Goal: Task Accomplishment & Management: Manage account settings

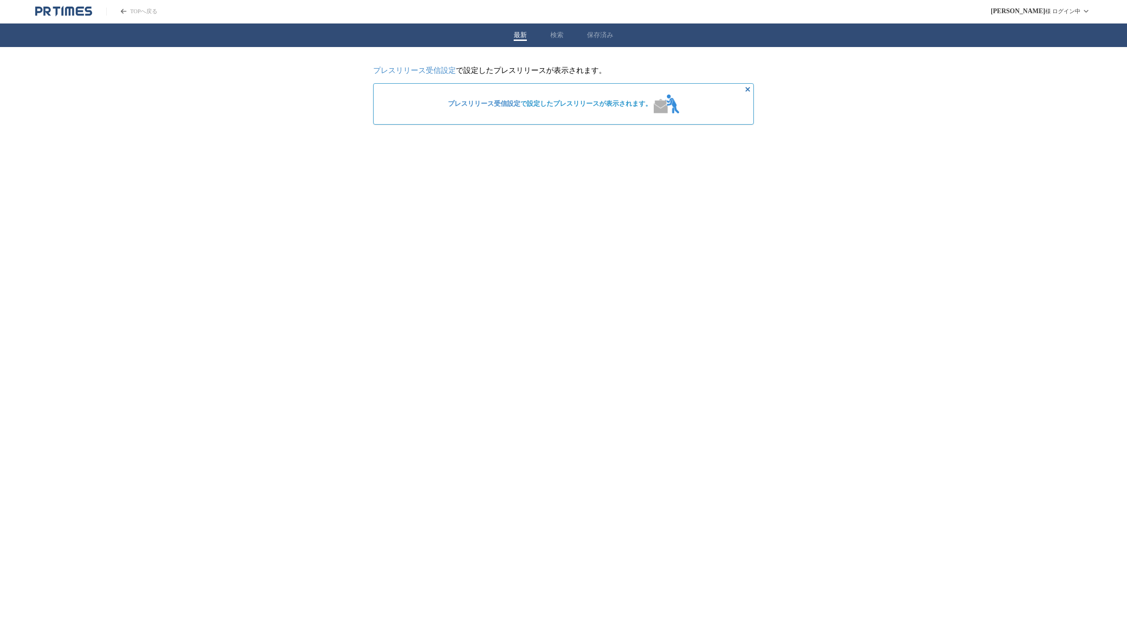
click at [437, 71] on link "プレスリリース受信設定" at bounding box center [414, 70] width 83 height 8
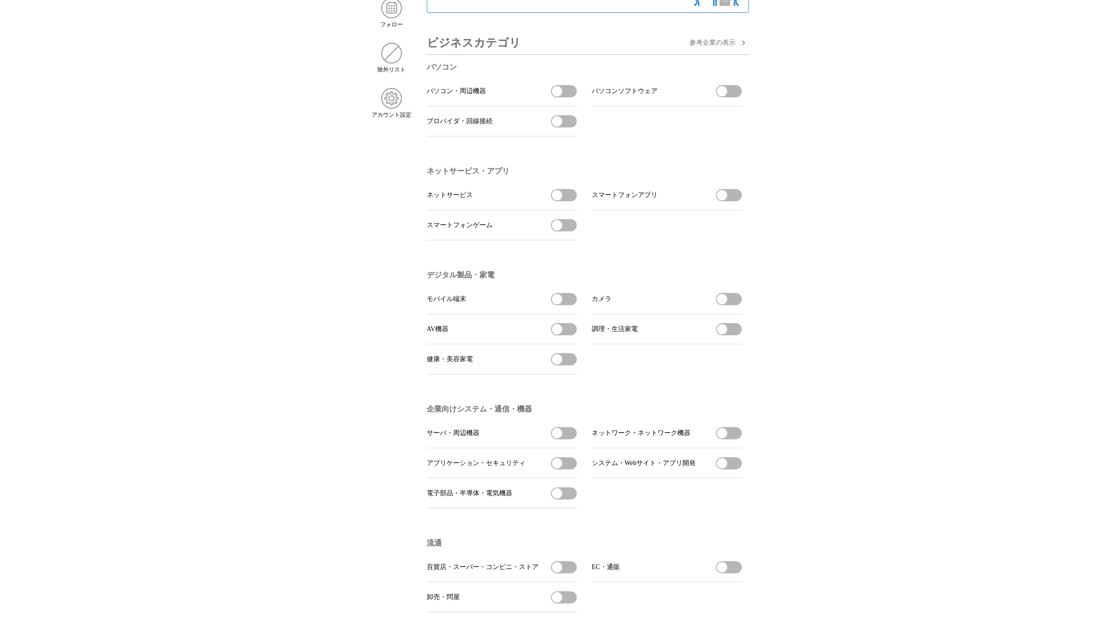
scroll to position [141, 0]
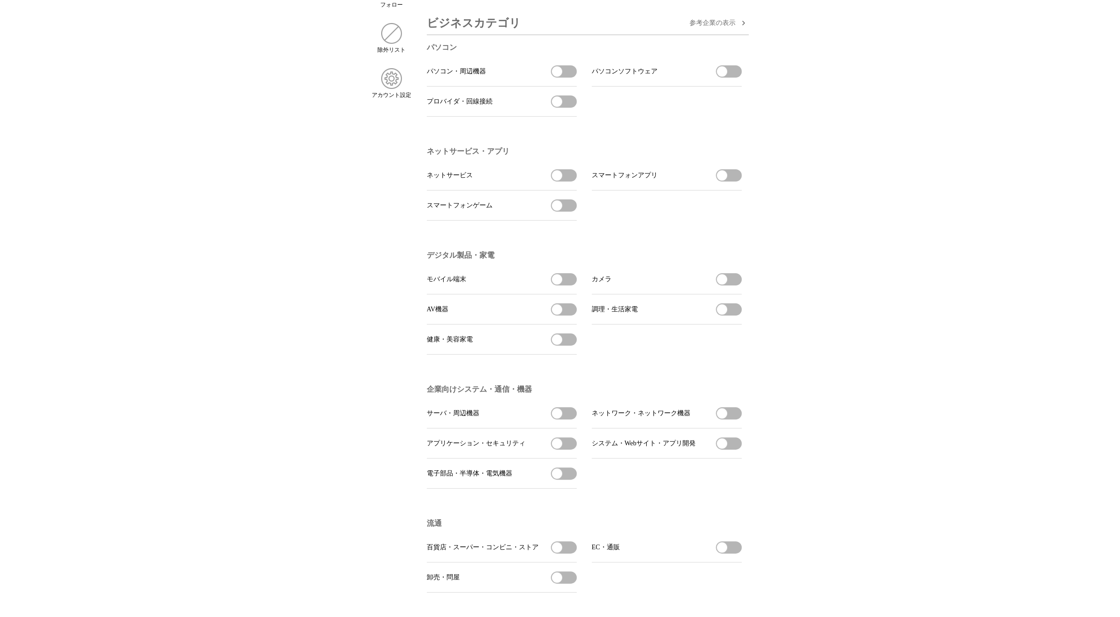
click at [718, 284] on span "button" at bounding box center [722, 279] width 10 height 10
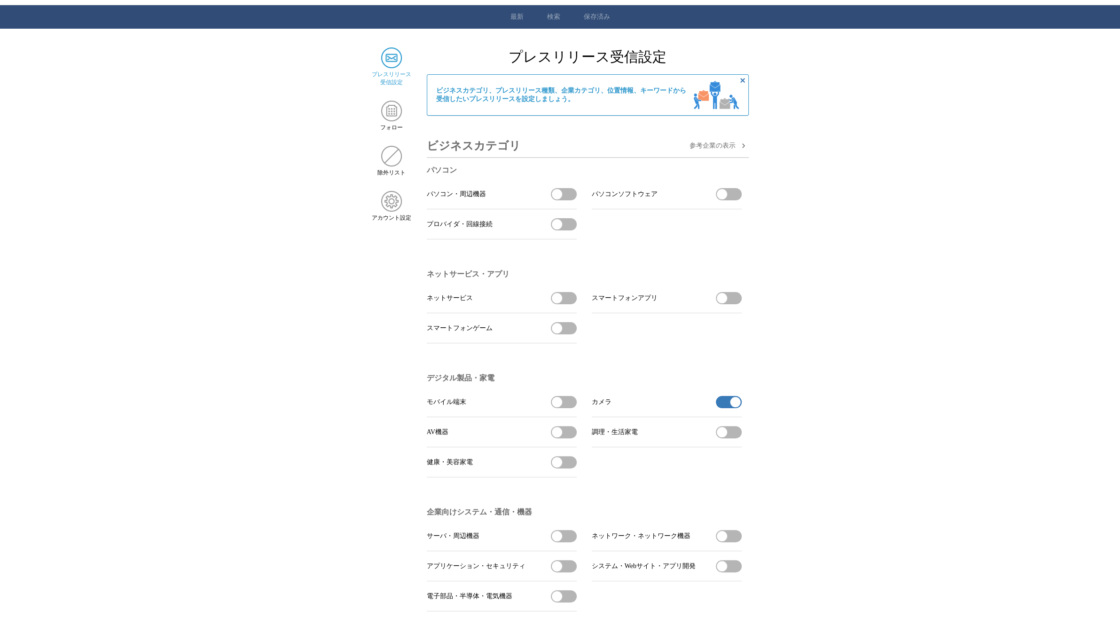
scroll to position [0, 0]
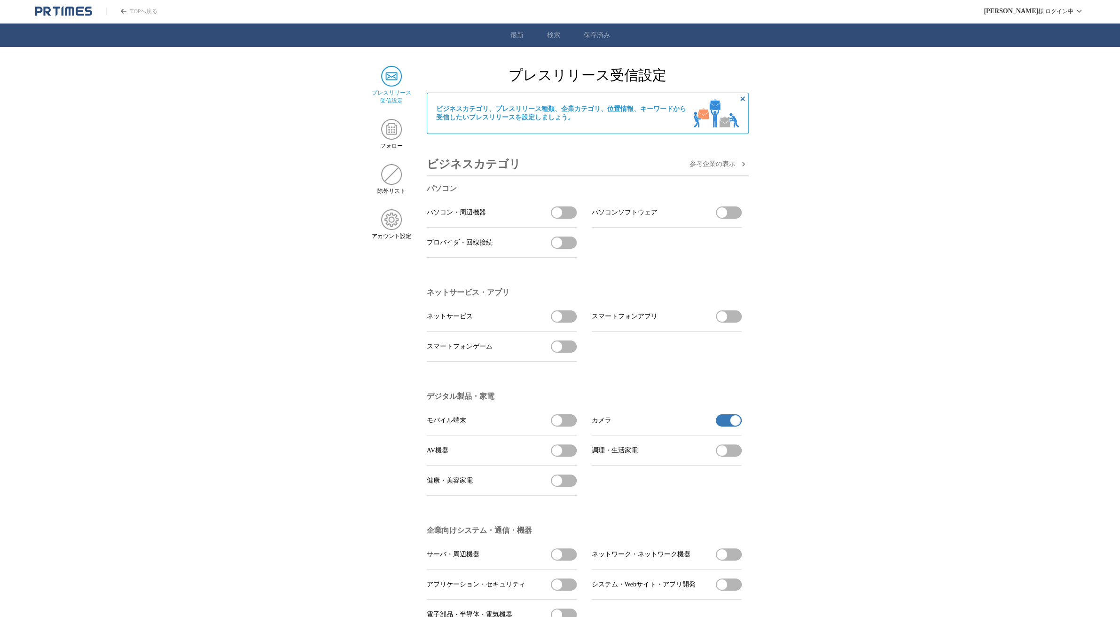
click at [737, 165] on icon "button" at bounding box center [742, 163] width 11 height 11
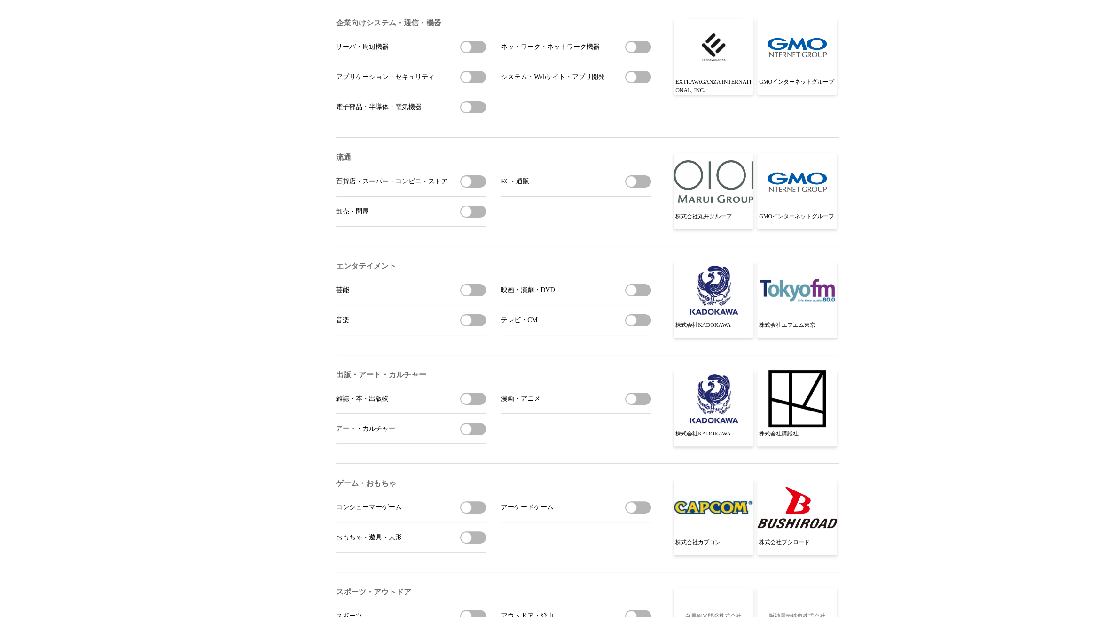
scroll to position [564, 0]
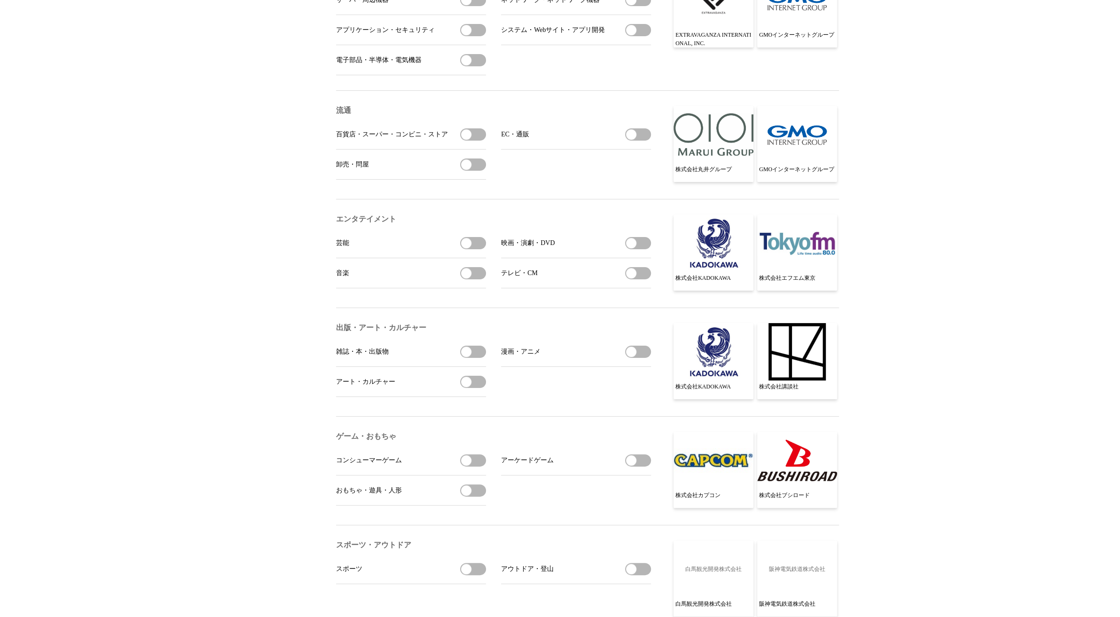
click at [471, 358] on button "雑誌・本・出版物を受信する" at bounding box center [473, 351] width 26 height 12
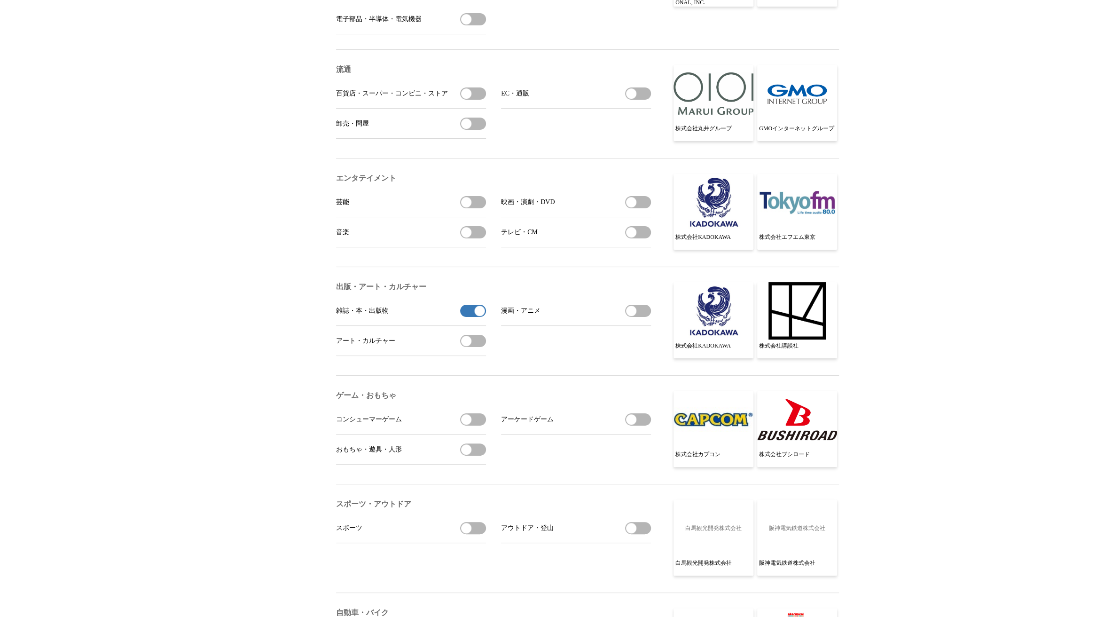
scroll to position [705, 0]
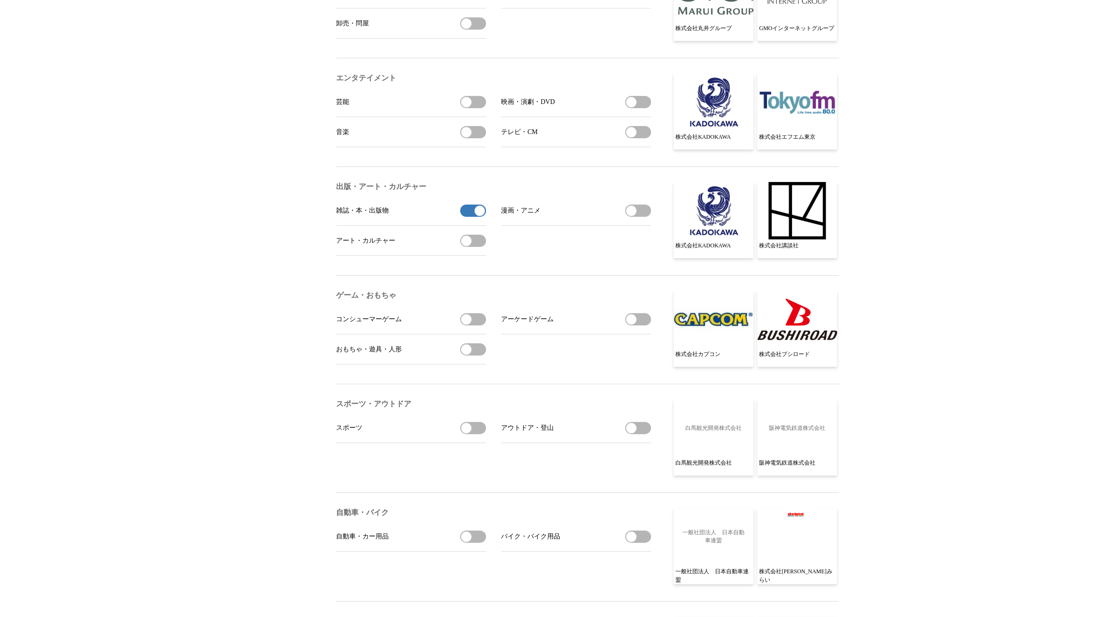
click at [464, 354] on span "button" at bounding box center [466, 349] width 10 height 10
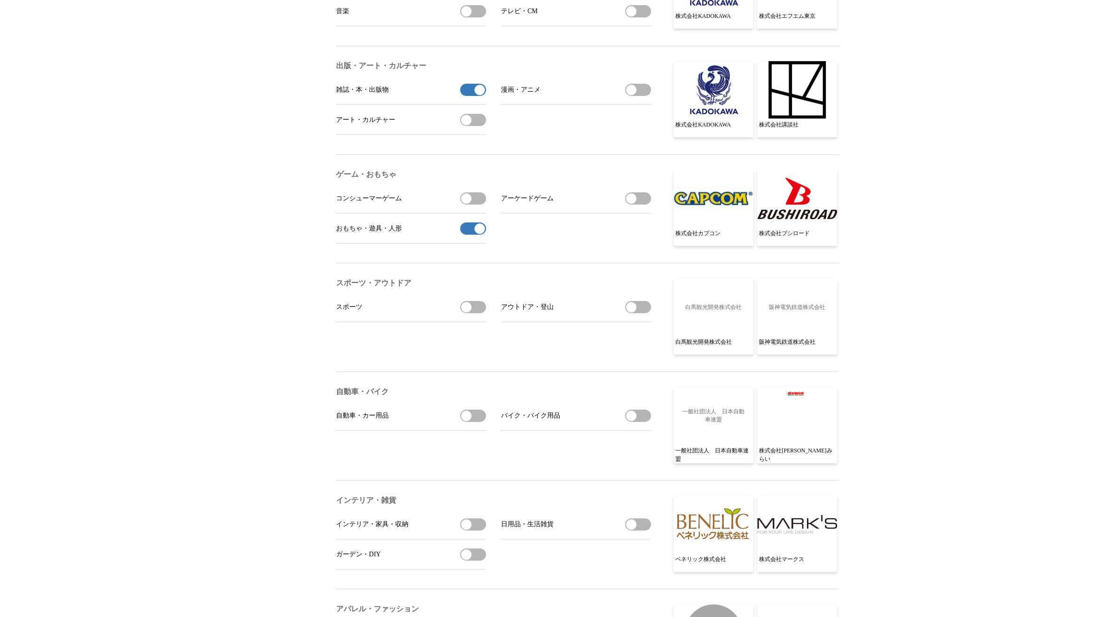
scroll to position [846, 0]
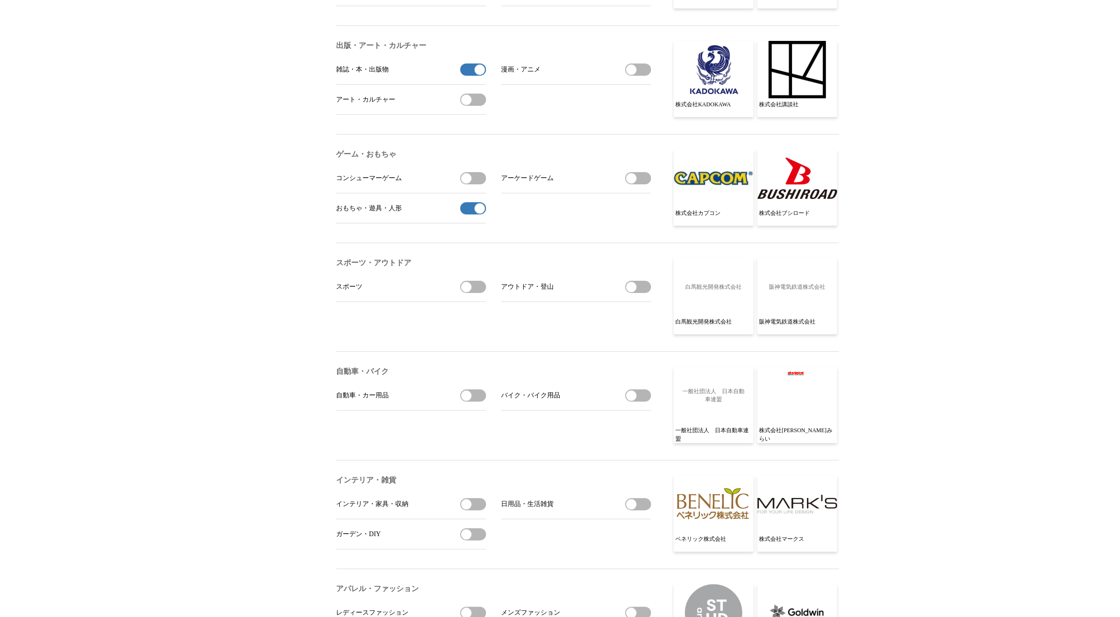
click at [465, 400] on span "button" at bounding box center [466, 395] width 10 height 10
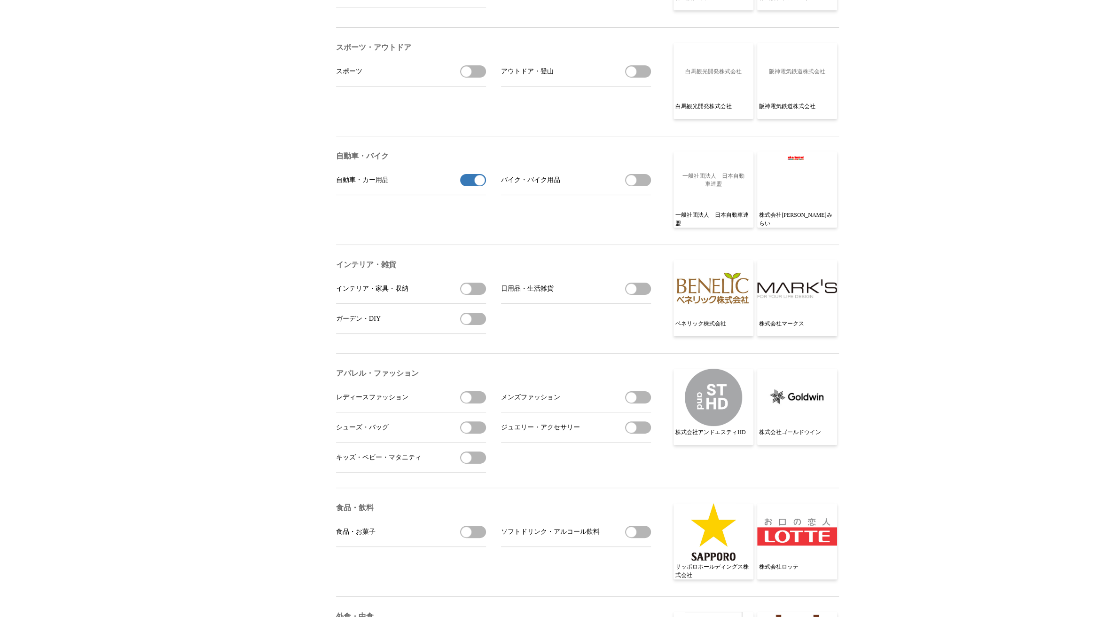
scroll to position [1081, 0]
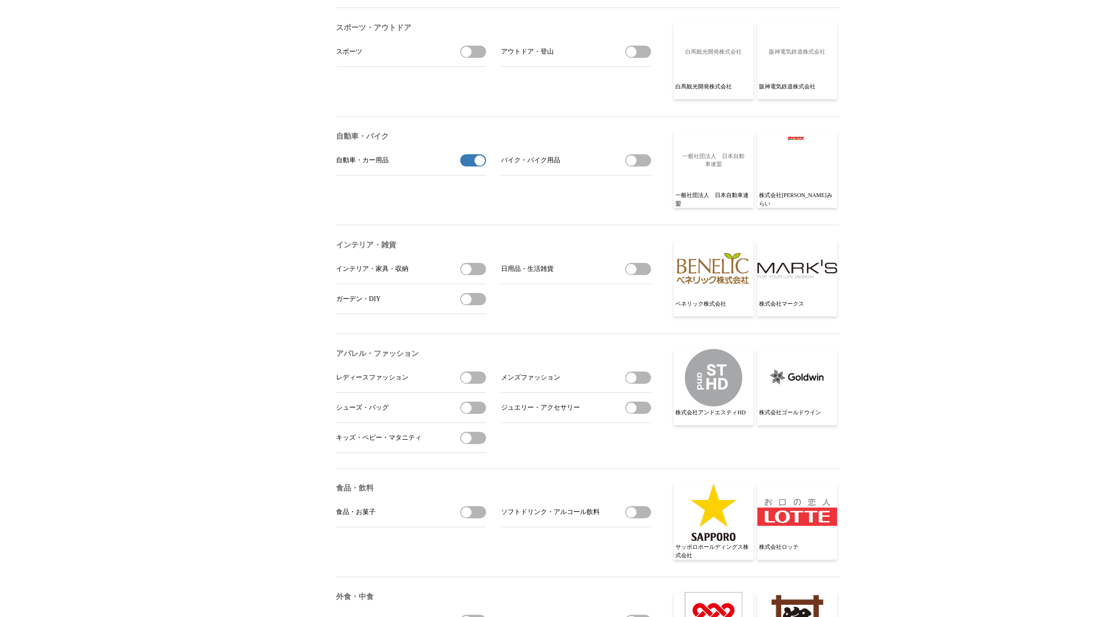
click at [633, 383] on span "button" at bounding box center [631, 377] width 10 height 10
click at [632, 413] on span "button" at bounding box center [631, 407] width 10 height 10
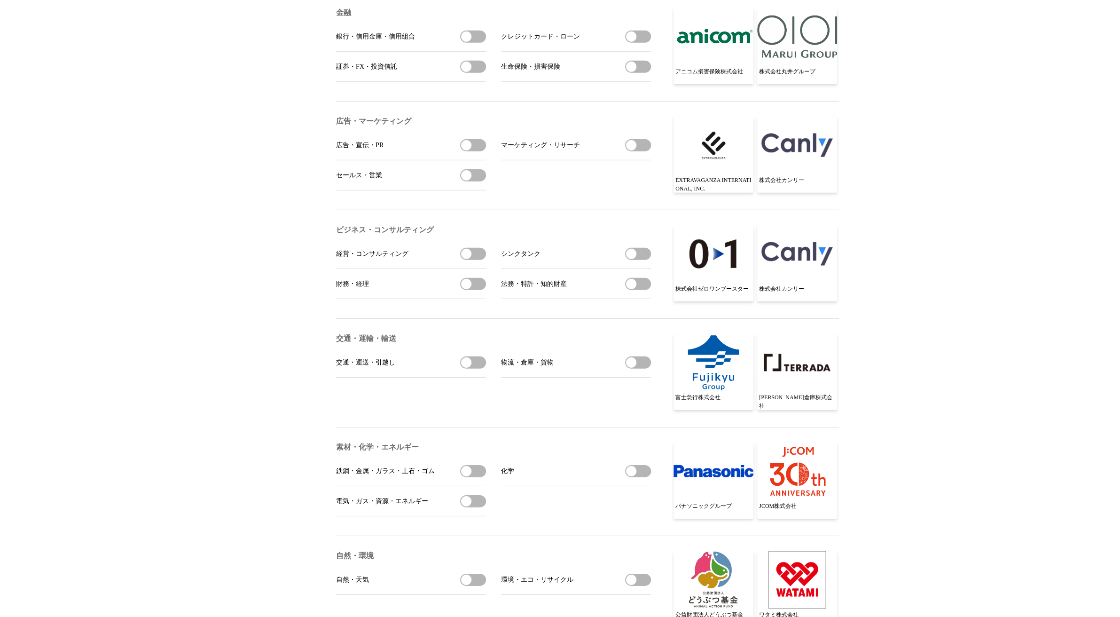
scroll to position [2491, 0]
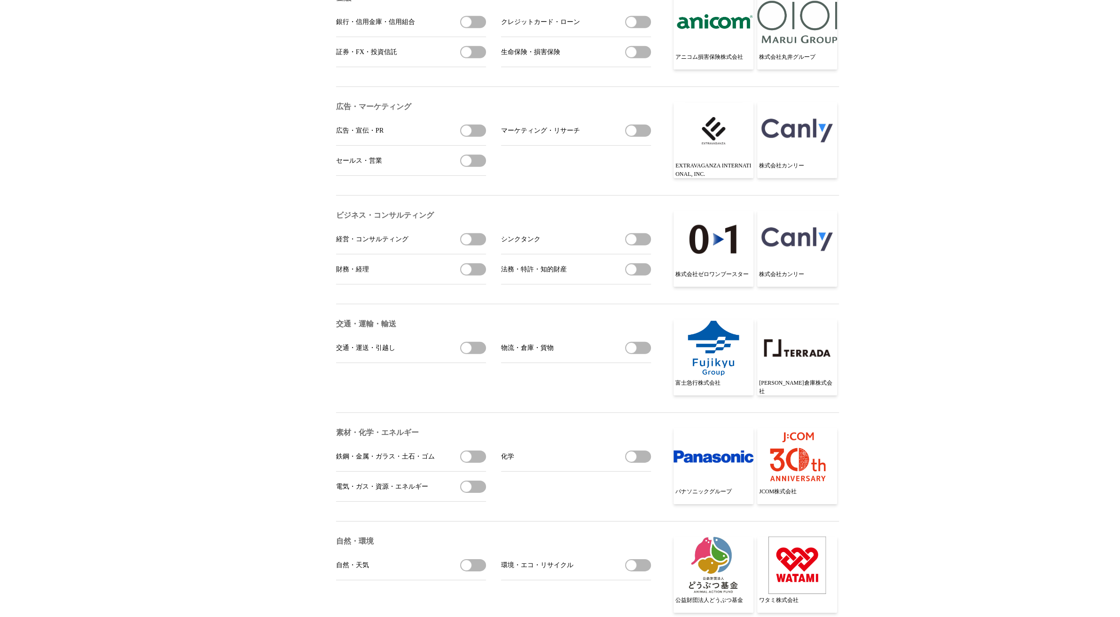
click at [468, 353] on span "button" at bounding box center [466, 348] width 10 height 10
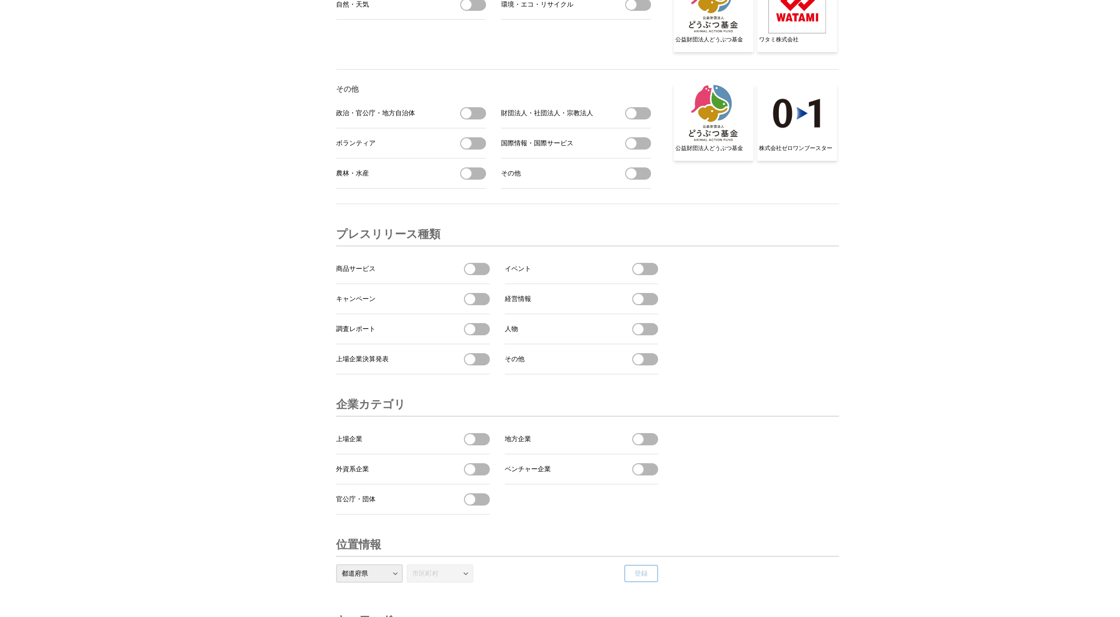
scroll to position [3102, 0]
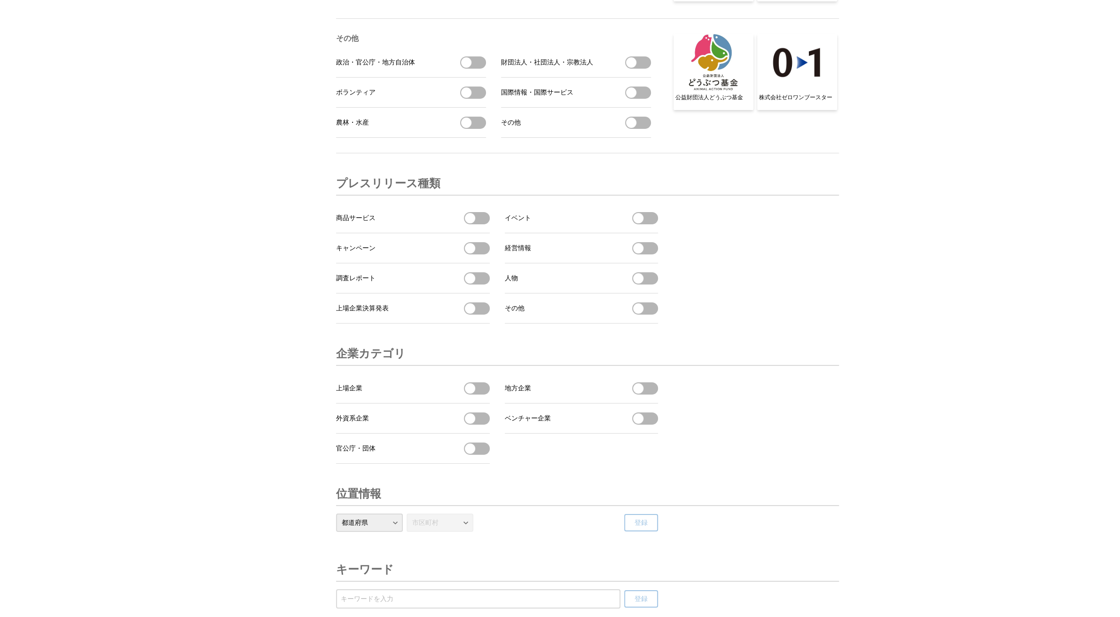
click at [471, 223] on span "button" at bounding box center [470, 218] width 10 height 10
click at [647, 224] on button "イベントを受信する" at bounding box center [645, 218] width 26 height 12
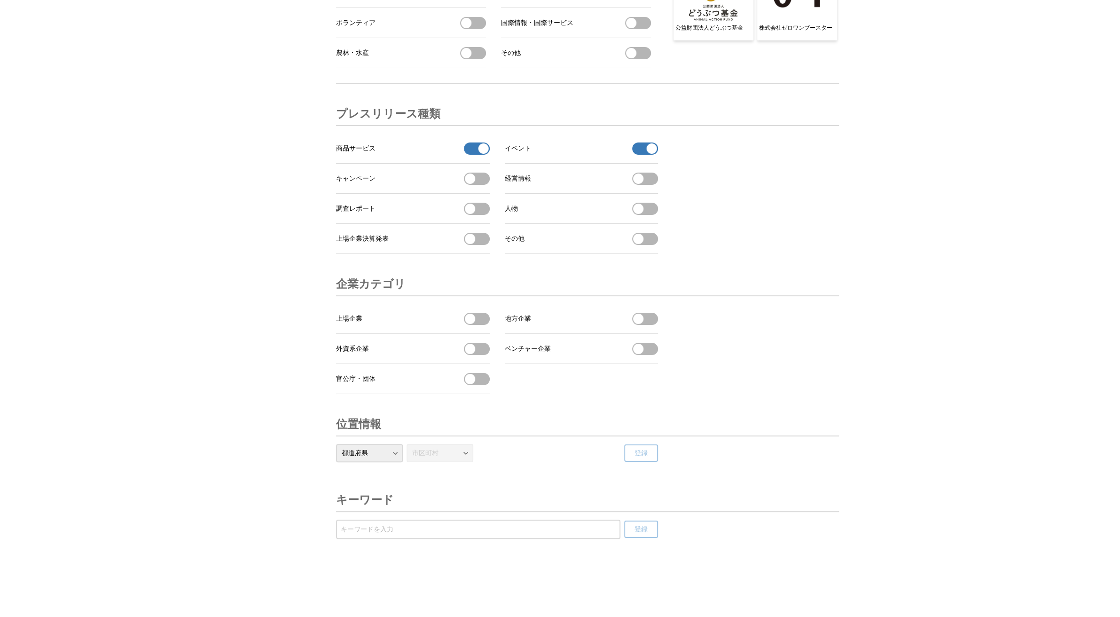
scroll to position [3213, 0]
click at [401, 529] on input "受信するキーワードを登録する" at bounding box center [478, 529] width 275 height 10
type input "腕時計"
click at [627, 529] on button "登録" at bounding box center [641, 528] width 34 height 17
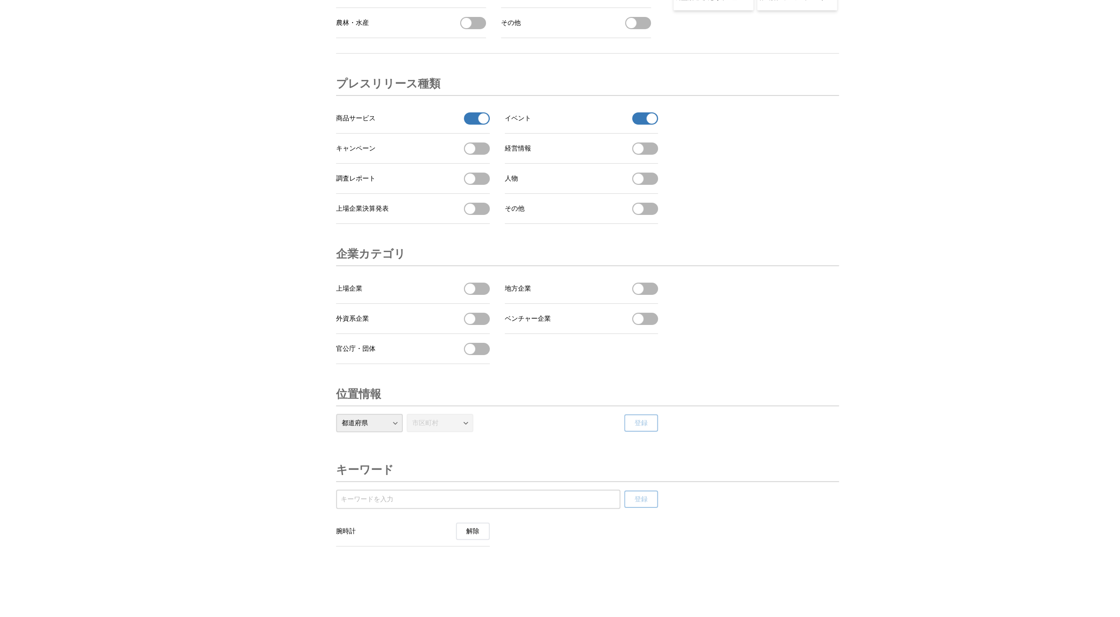
click at [487, 504] on input "受信するキーワードを登録する" at bounding box center [478, 499] width 275 height 10
type input "ウォッチ"
click at [634, 508] on button "登録" at bounding box center [641, 498] width 34 height 17
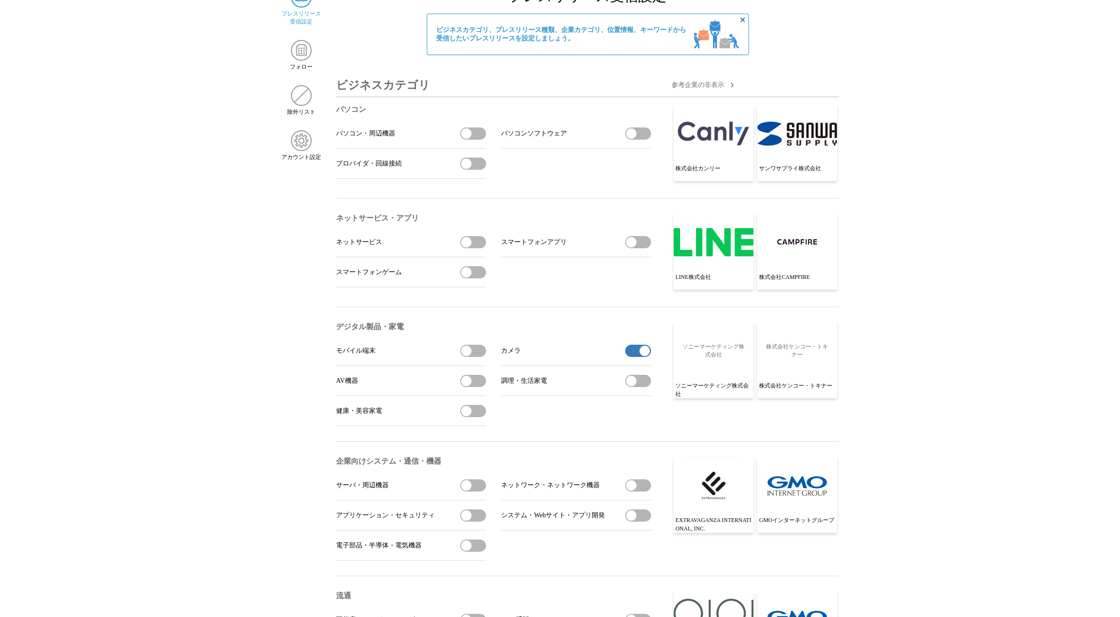
scroll to position [64, 0]
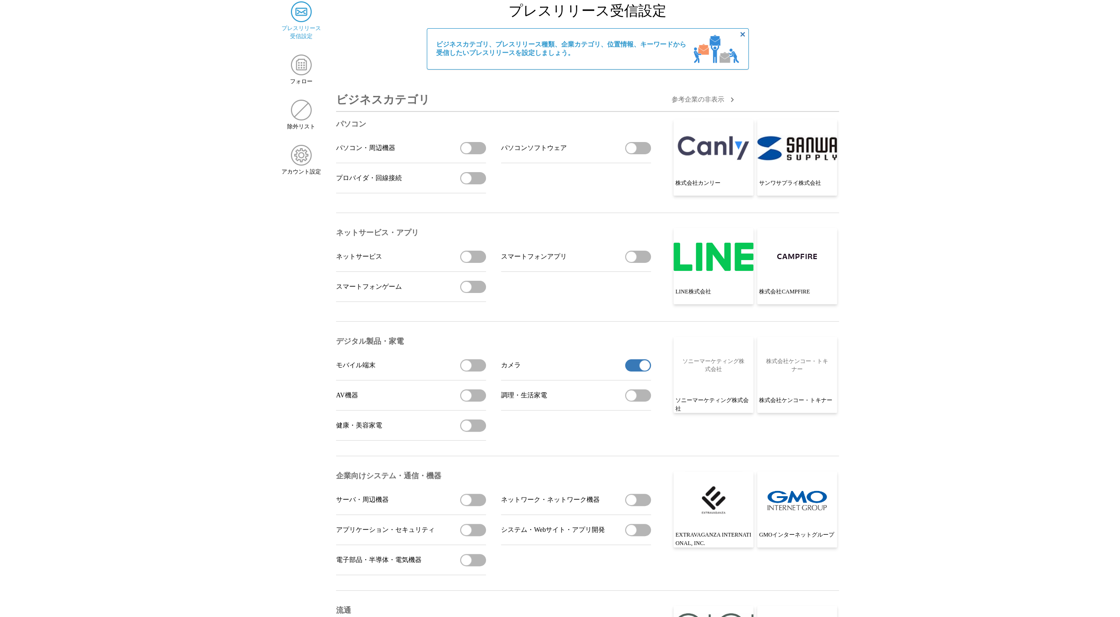
click at [468, 152] on span "button" at bounding box center [466, 148] width 10 height 10
click at [475, 152] on button "パソコン・周辺機器を受信する" at bounding box center [473, 148] width 26 height 12
click at [462, 149] on span "button" at bounding box center [466, 148] width 10 height 10
drag, startPoint x: 465, startPoint y: 149, endPoint x: 484, endPoint y: 148, distance: 18.4
click at [483, 148] on button "パソコン・周辺機器を受信する" at bounding box center [473, 148] width 26 height 12
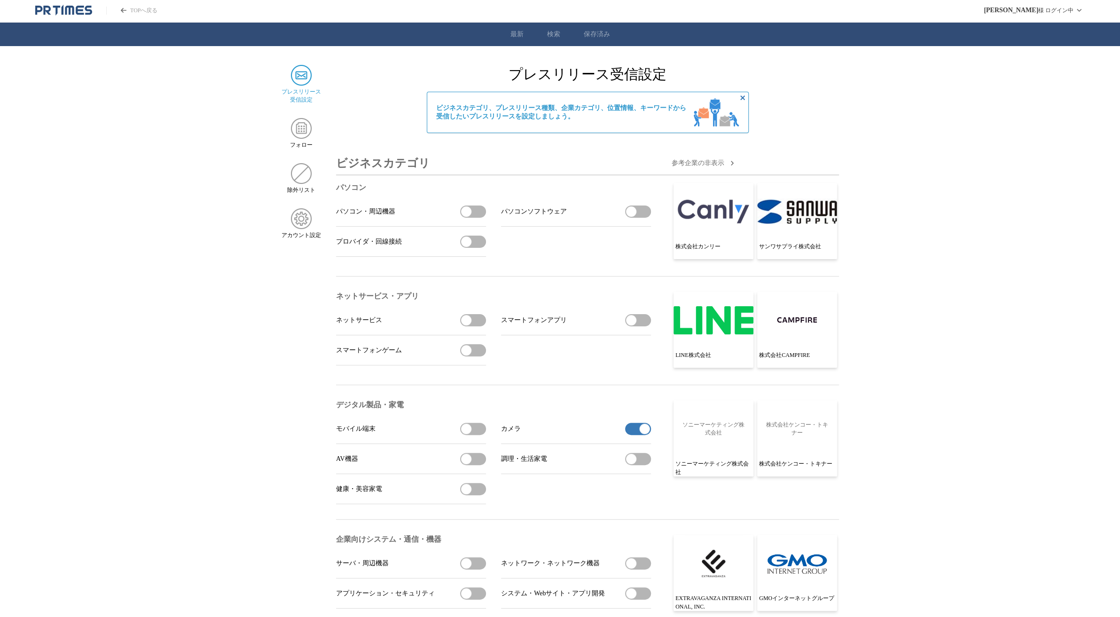
scroll to position [0, 0]
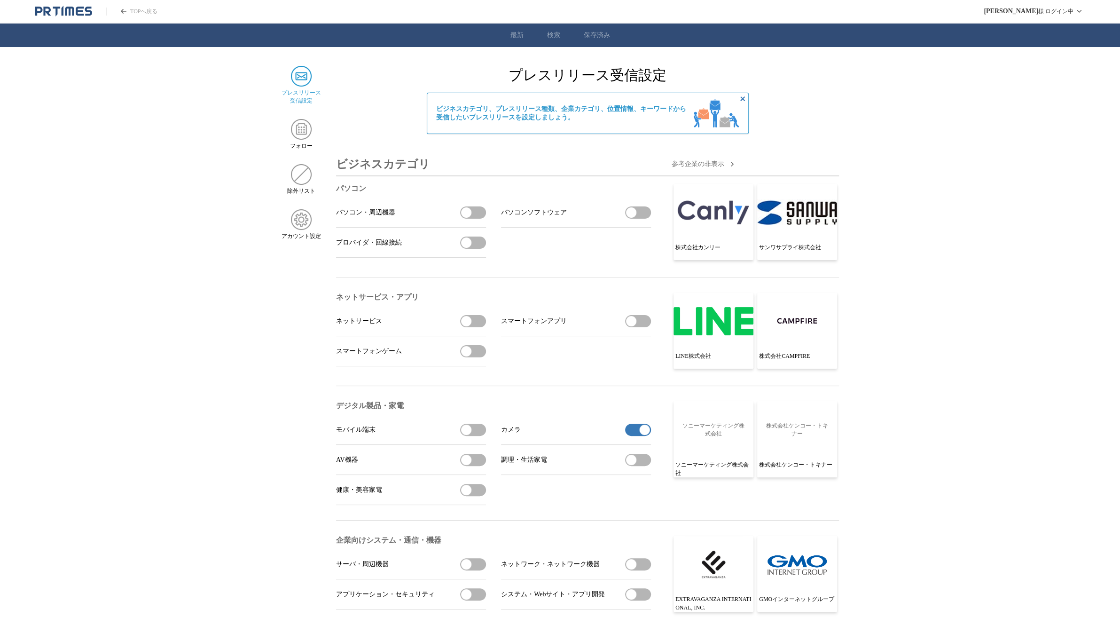
click at [468, 214] on span "button" at bounding box center [466, 212] width 10 height 10
click at [294, 130] on img at bounding box center [301, 129] width 21 height 21
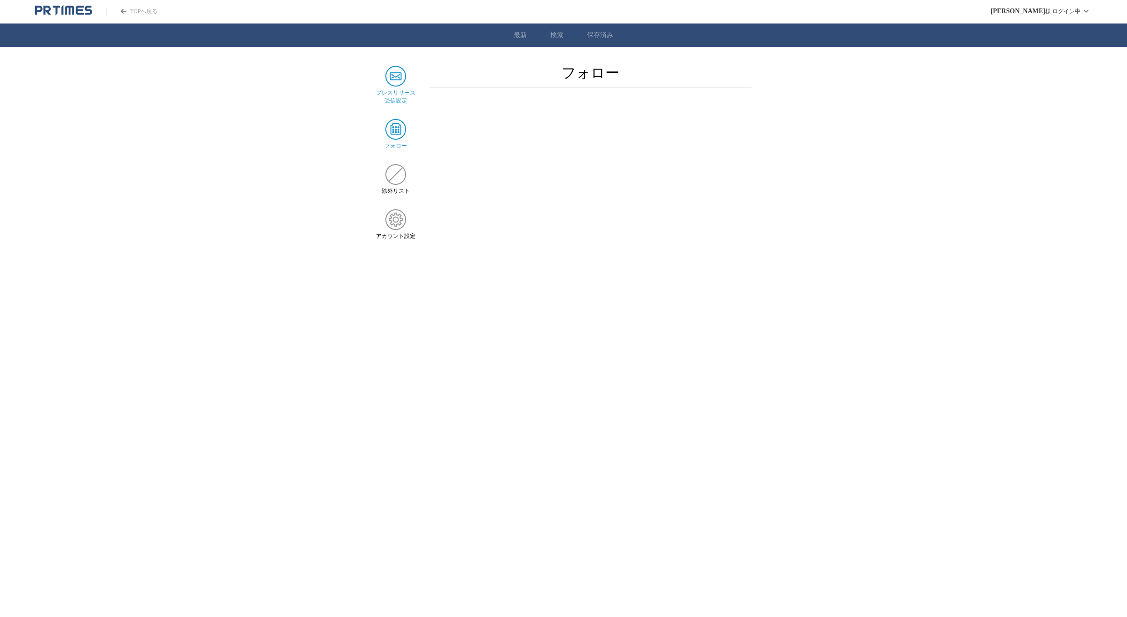
click at [394, 90] on span "プレスリリース 受信設定" at bounding box center [395, 97] width 39 height 16
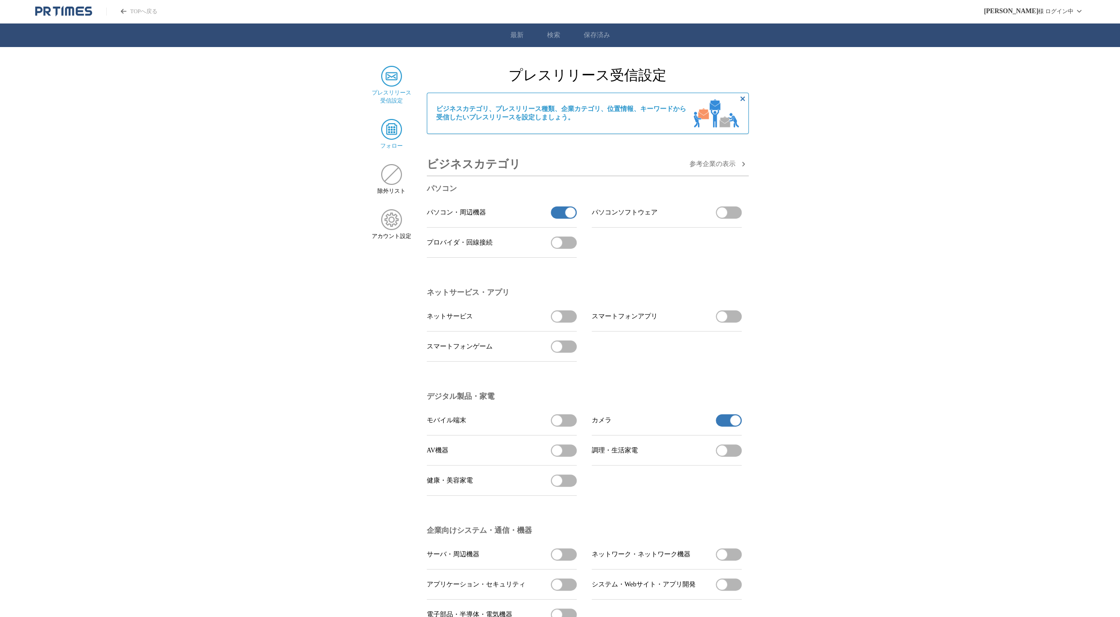
click at [391, 127] on img at bounding box center [391, 129] width 21 height 21
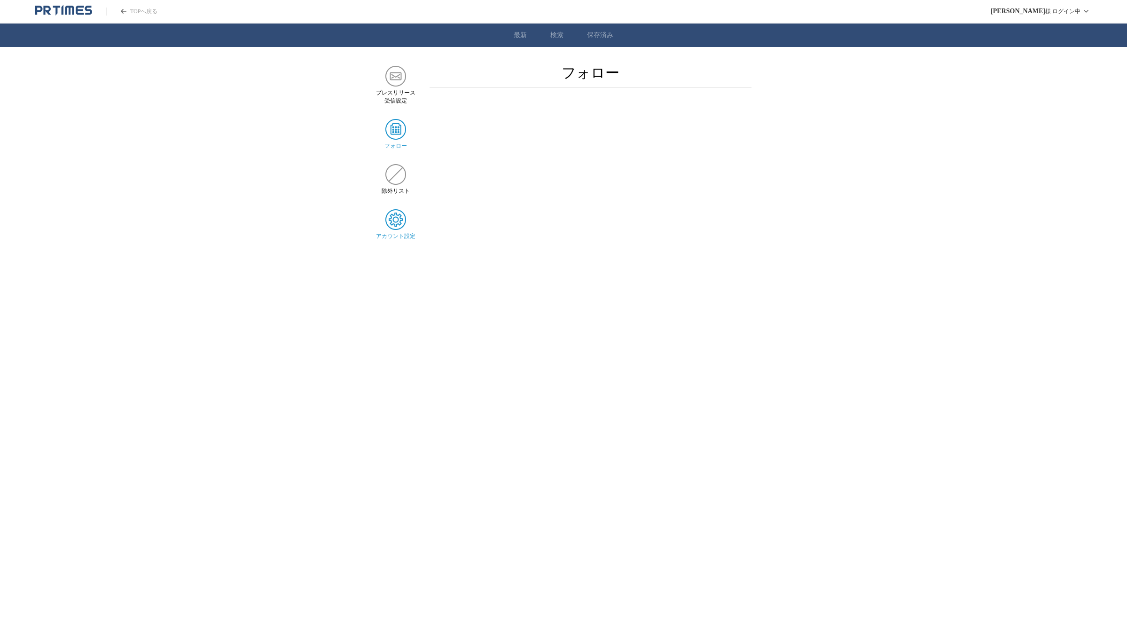
click at [388, 230] on img at bounding box center [395, 219] width 21 height 21
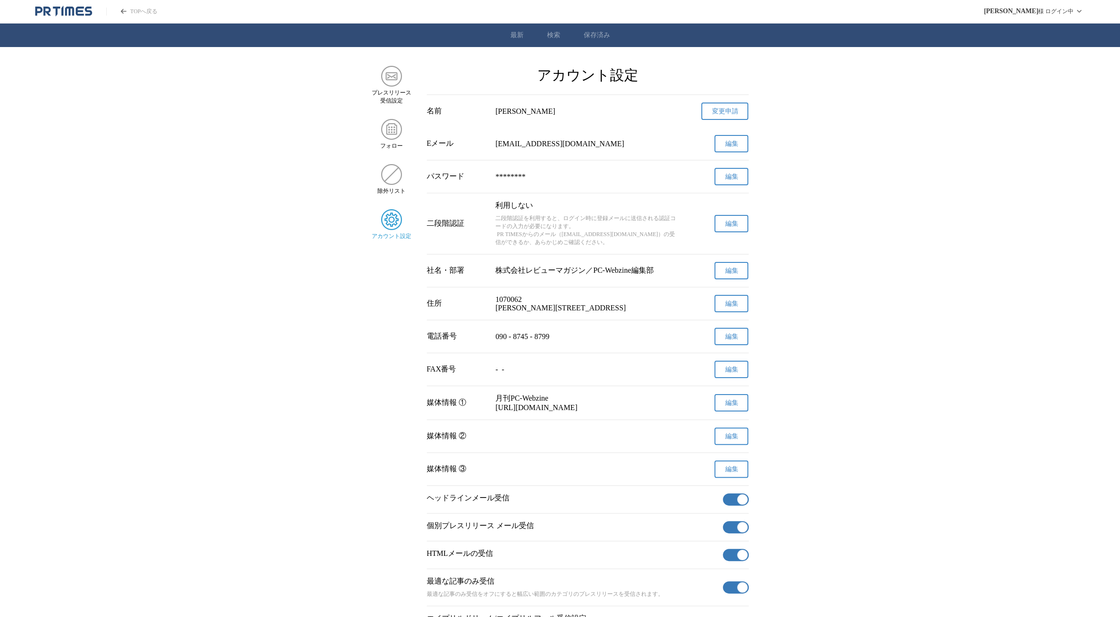
click at [219, 343] on main "プレスリリース 受信設定 フォロー 除外リスト アカウント設定 アカウント設定 名前 室井　大和 変更申請 確認メールを送信しました メールの受信トレイをご確…" at bounding box center [560, 354] width 1120 height 577
click at [390, 136] on img at bounding box center [391, 129] width 21 height 21
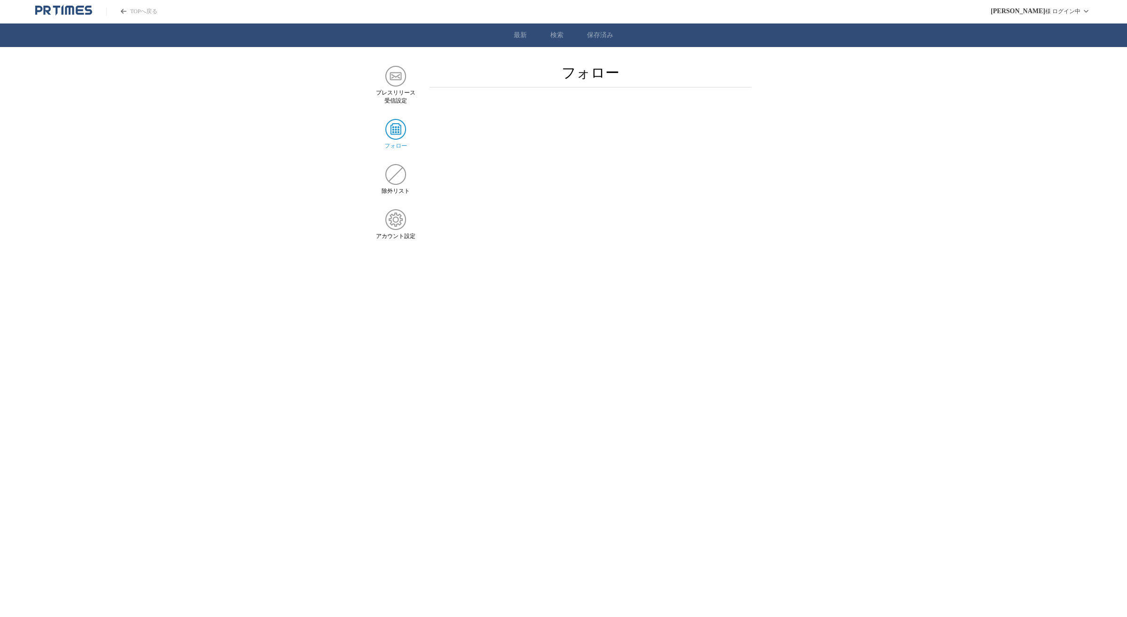
click at [153, 10] on link "TOPへ戻る" at bounding box center [131, 12] width 51 height 8
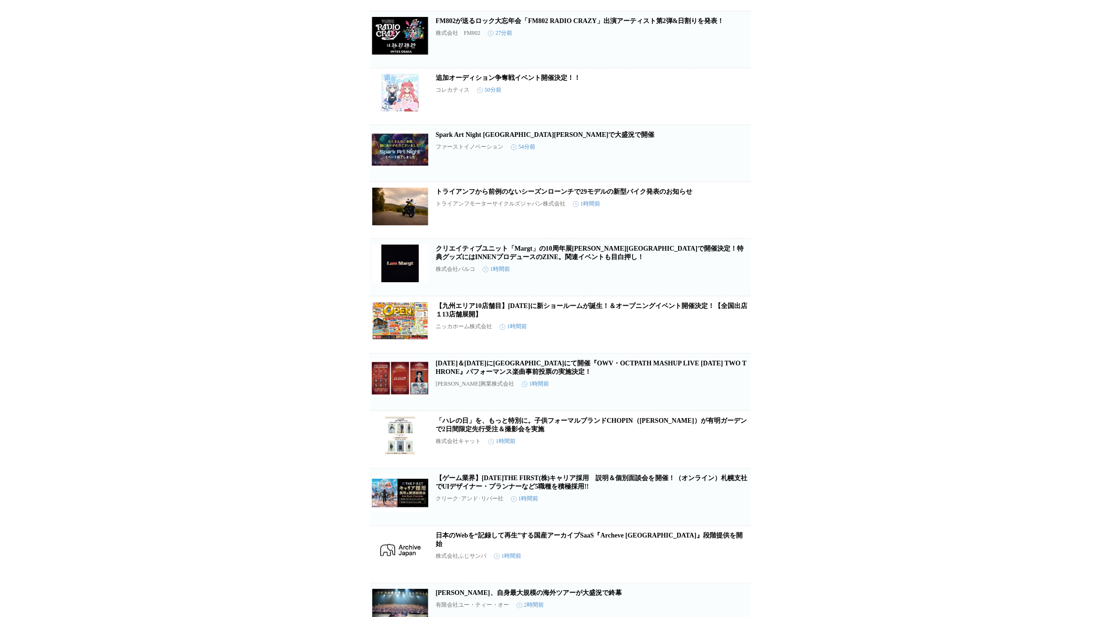
scroll to position [282, 0]
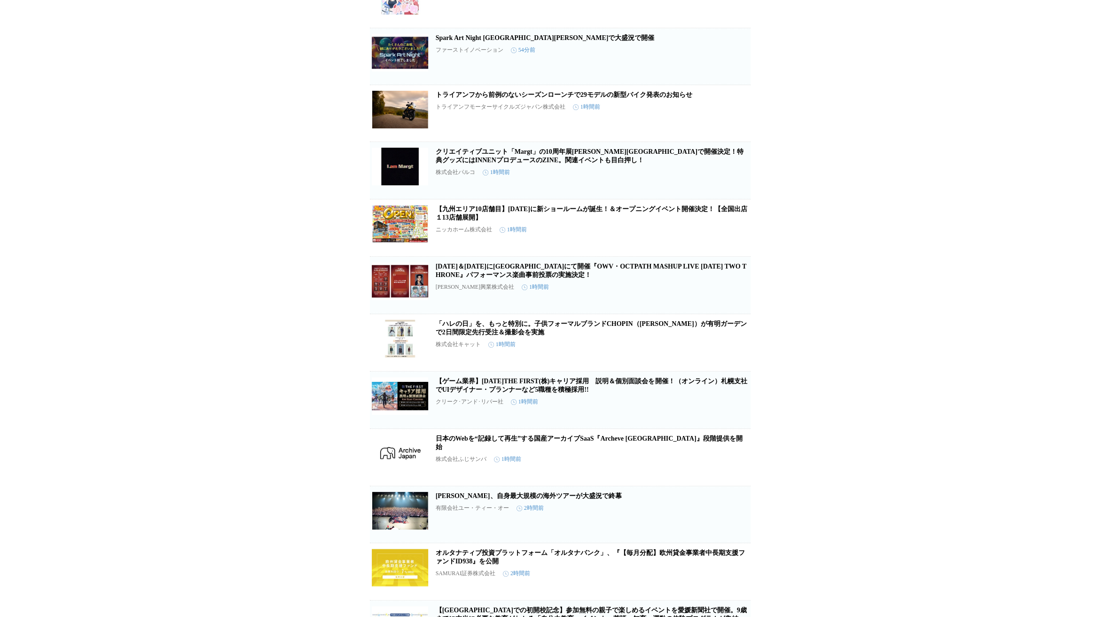
click at [627, 94] on link "トライアンフから前例のないシーズンローンチで29モデルの新型バイク発表のお知らせ" at bounding box center [564, 94] width 257 height 7
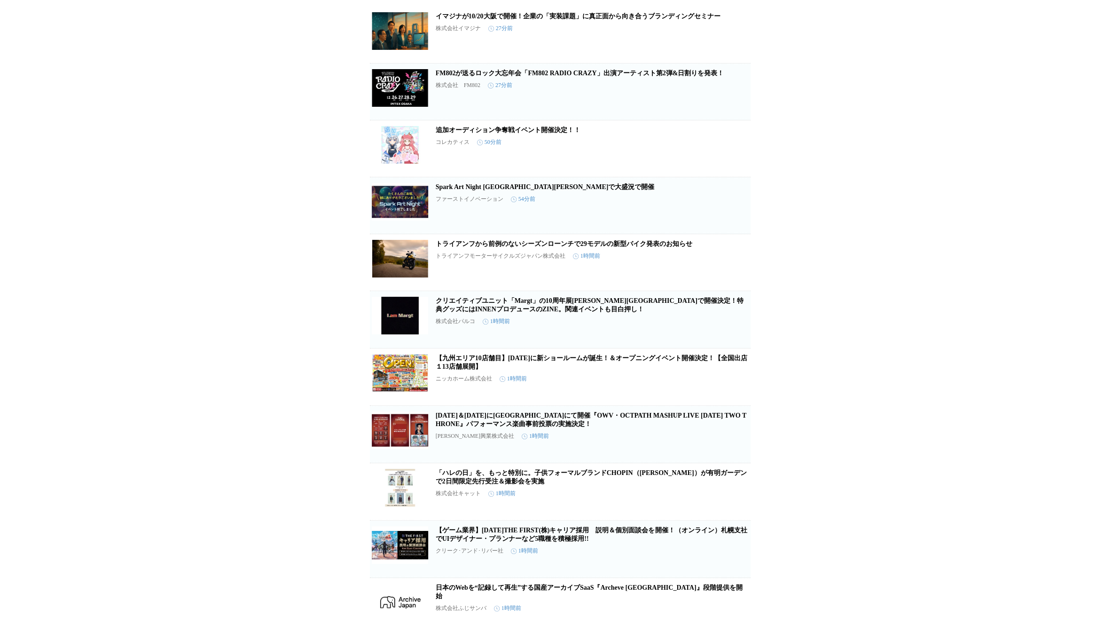
scroll to position [0, 0]
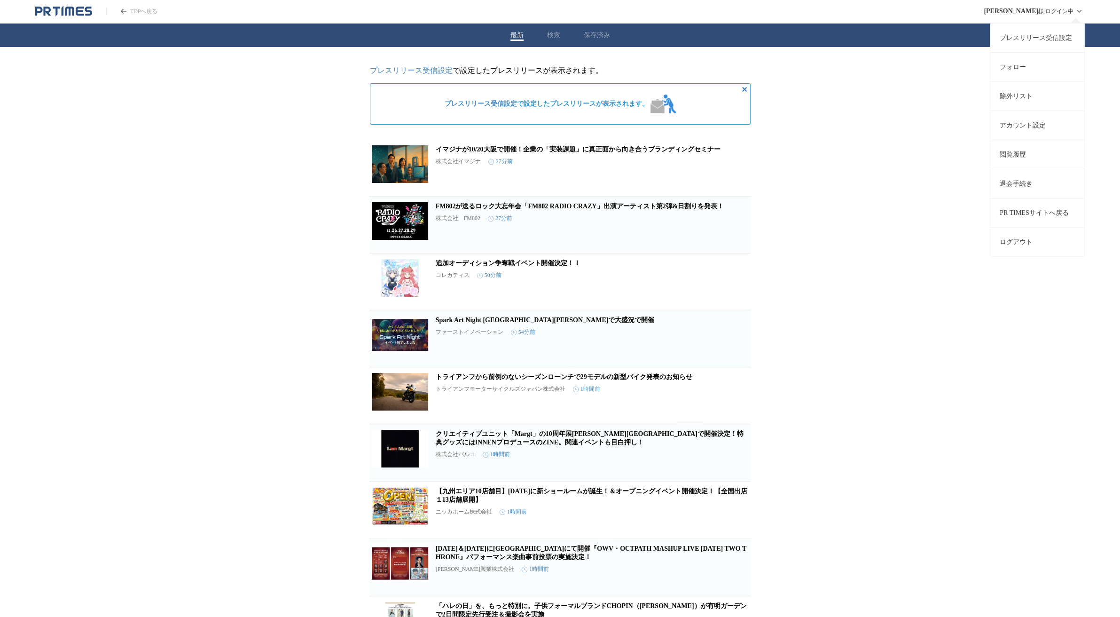
click at [1048, 44] on link "プレスリリース受信設定" at bounding box center [1037, 37] width 94 height 29
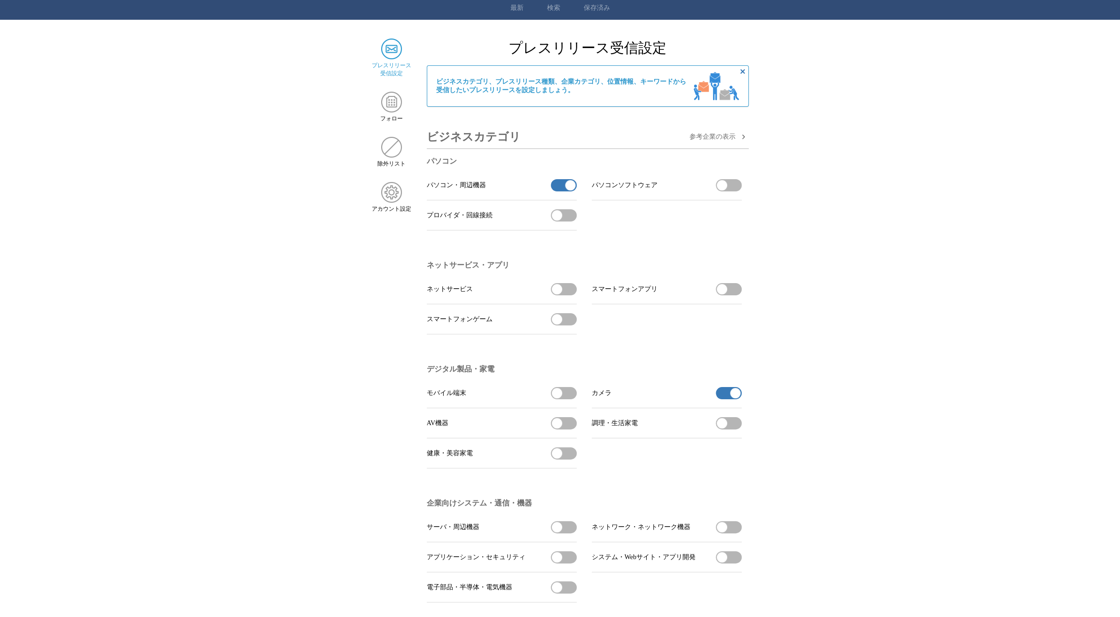
scroll to position [47, 0]
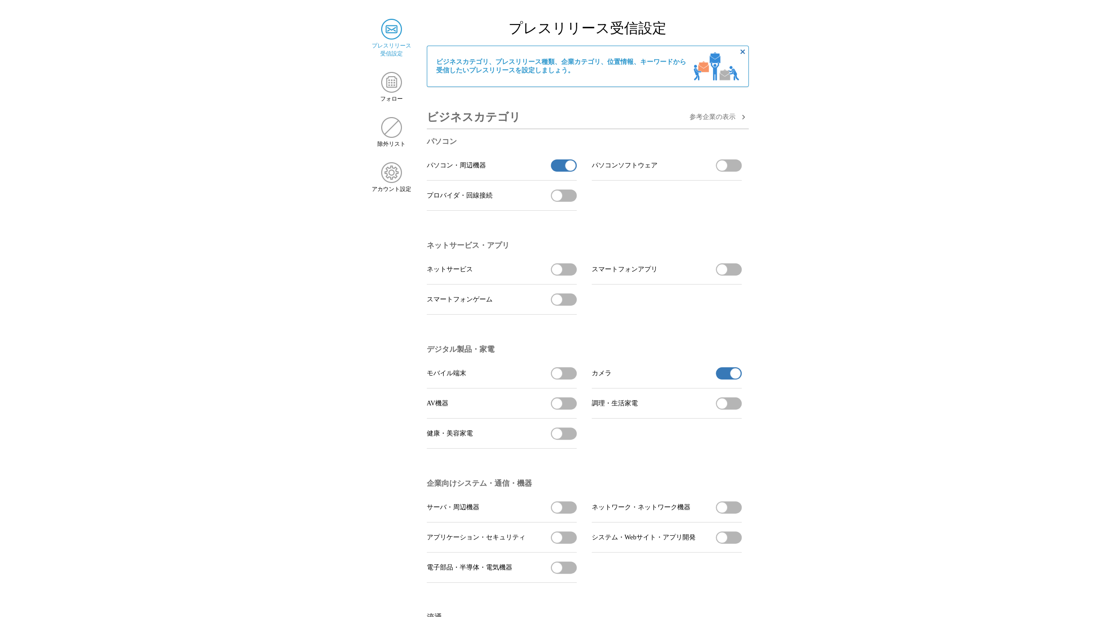
click at [556, 408] on span "button" at bounding box center [557, 403] width 10 height 10
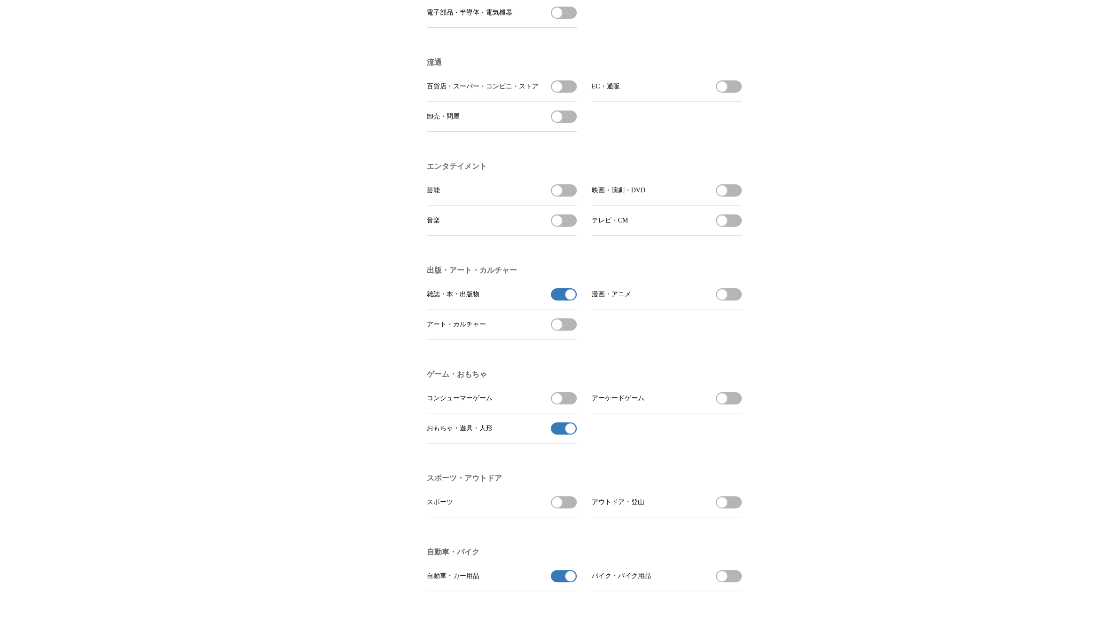
scroll to position [611, 0]
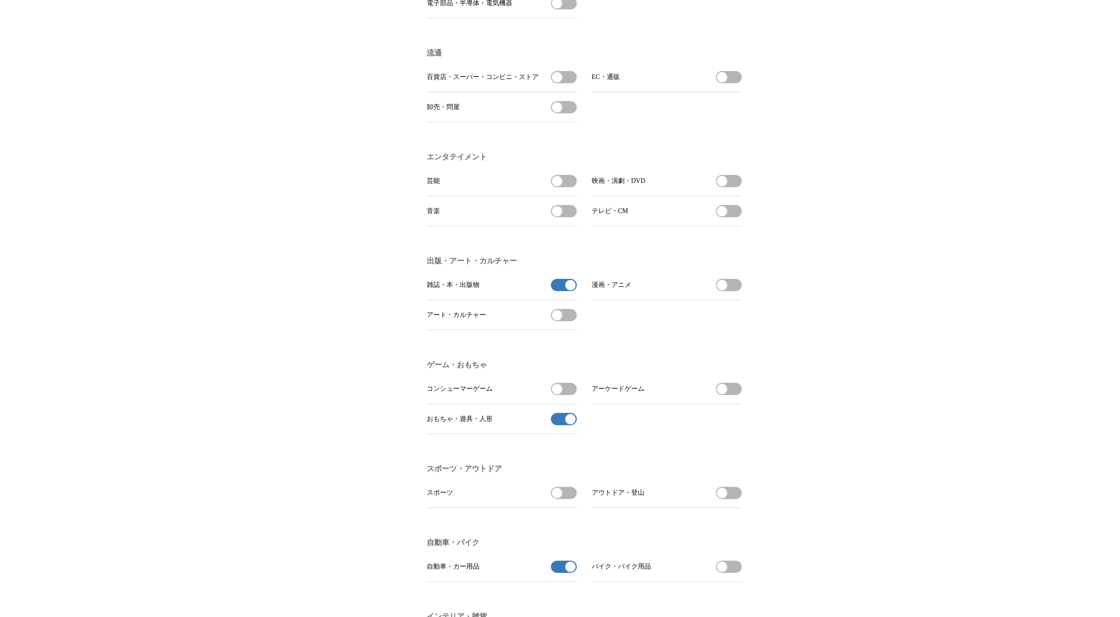
click at [555, 320] on span "button" at bounding box center [557, 315] width 10 height 10
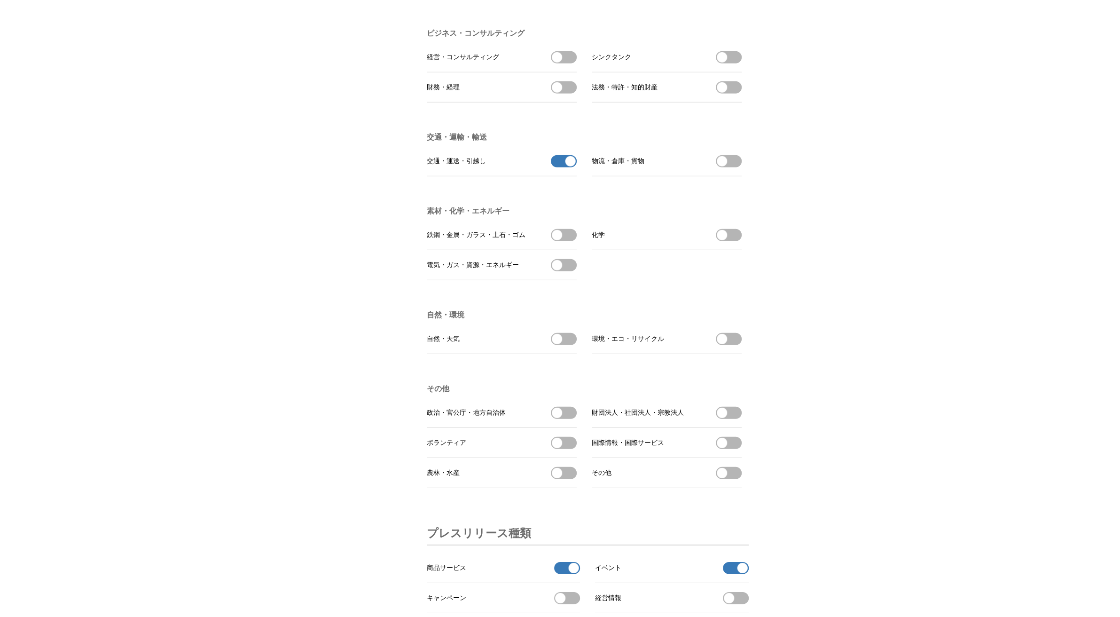
scroll to position [2491, 0]
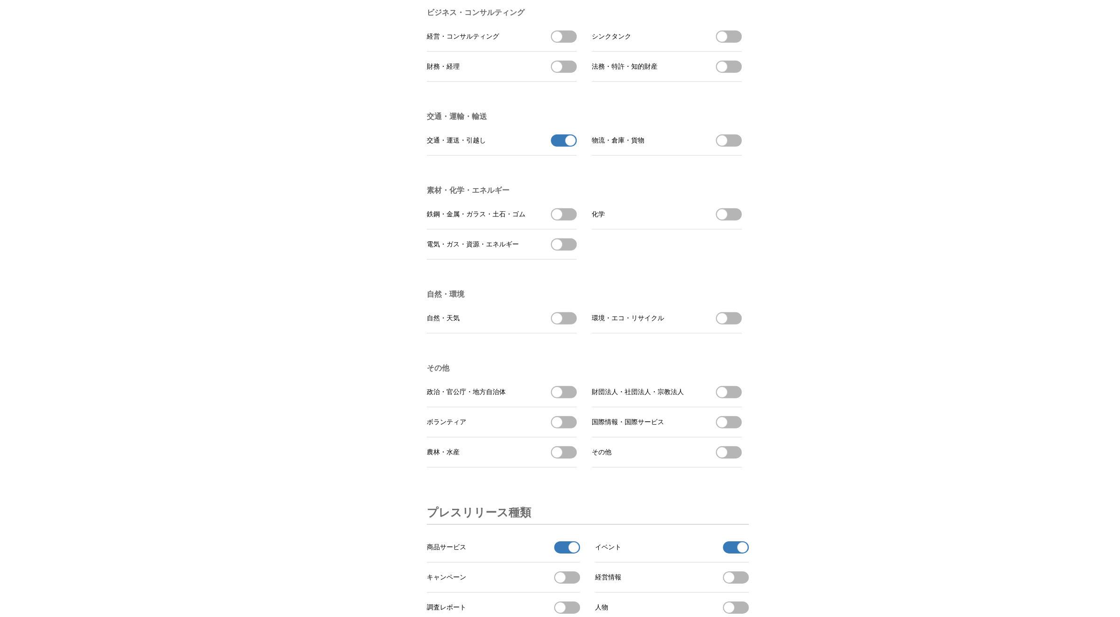
click at [724, 427] on span "button" at bounding box center [722, 422] width 10 height 10
click at [560, 397] on span "button" at bounding box center [557, 392] width 10 height 10
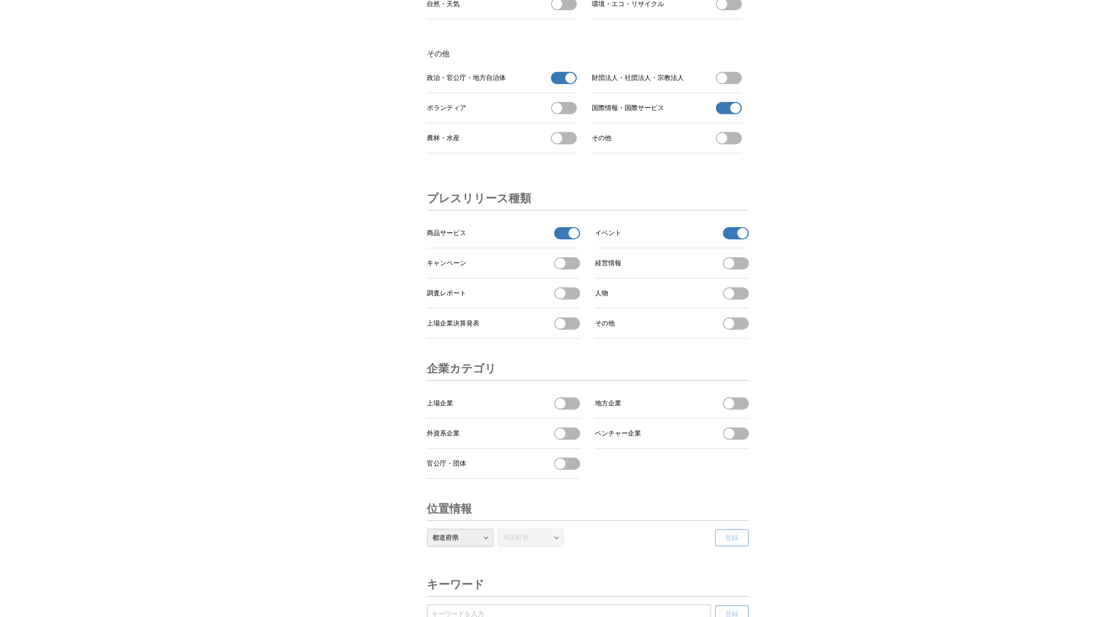
scroll to position [2820, 0]
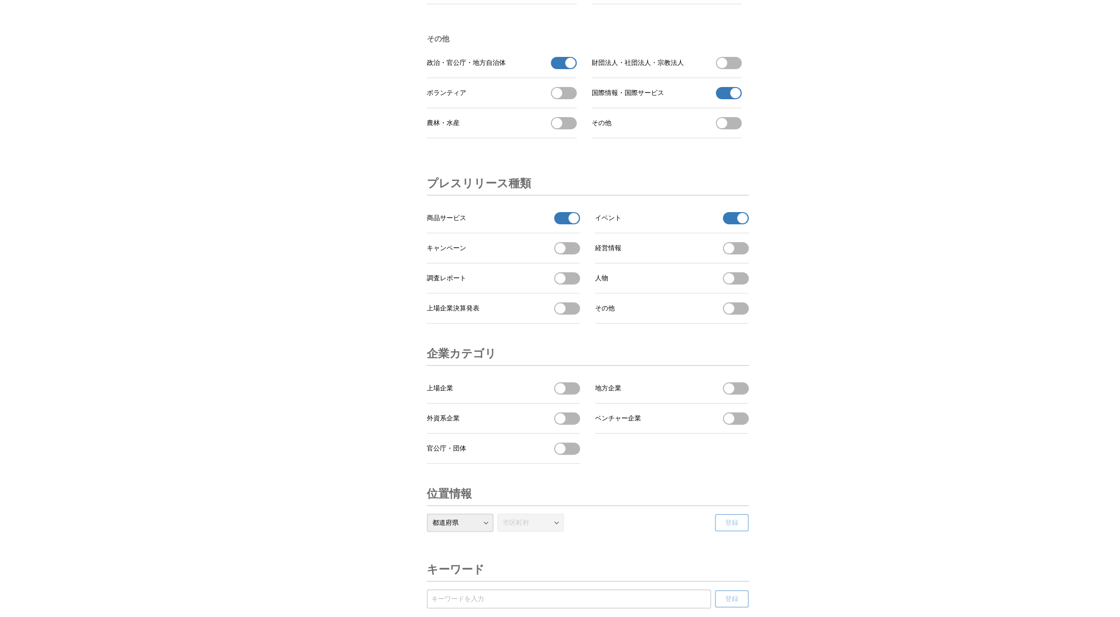
click at [566, 254] on button "キャンペーンを受信する" at bounding box center [567, 248] width 26 height 12
click at [556, 283] on span "button" at bounding box center [560, 278] width 10 height 10
click at [730, 283] on span "button" at bounding box center [729, 278] width 10 height 10
click at [732, 254] on button "経営情報を受信する" at bounding box center [736, 248] width 26 height 12
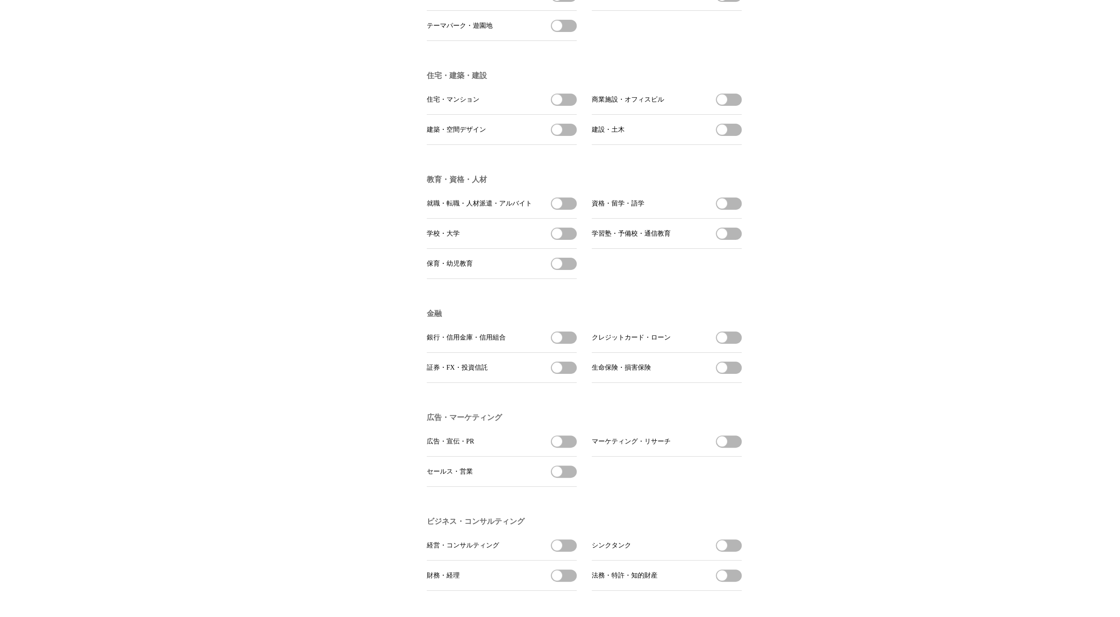
scroll to position [2963, 0]
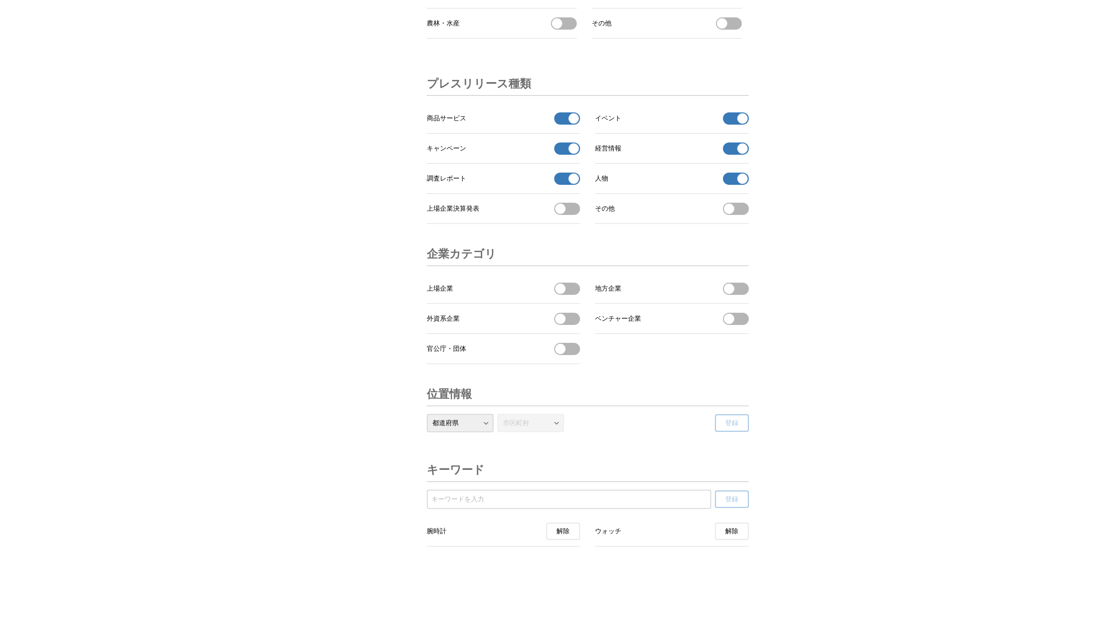
click at [490, 427] on select "都道府県 北海道 青森県 岩手県 宮城県 秋田県 山形県 福島県 茨城県 栃木県 群馬県 埼玉県 千葉県 東京都 神奈川県 新潟県 富山県 石川県 福井県 山…" at bounding box center [460, 423] width 67 height 18
select select "13"
click at [427, 414] on select "都道府県 北海道 青森県 岩手県 宮城県 秋田県 山形県 福島県 茨城県 栃木県 群馬県 埼玉県 千葉県 東京都 神奈川県 新潟県 富山県 石川県 福井県 山…" at bounding box center [460, 423] width 67 height 18
click at [724, 421] on button "登録" at bounding box center [732, 422] width 34 height 17
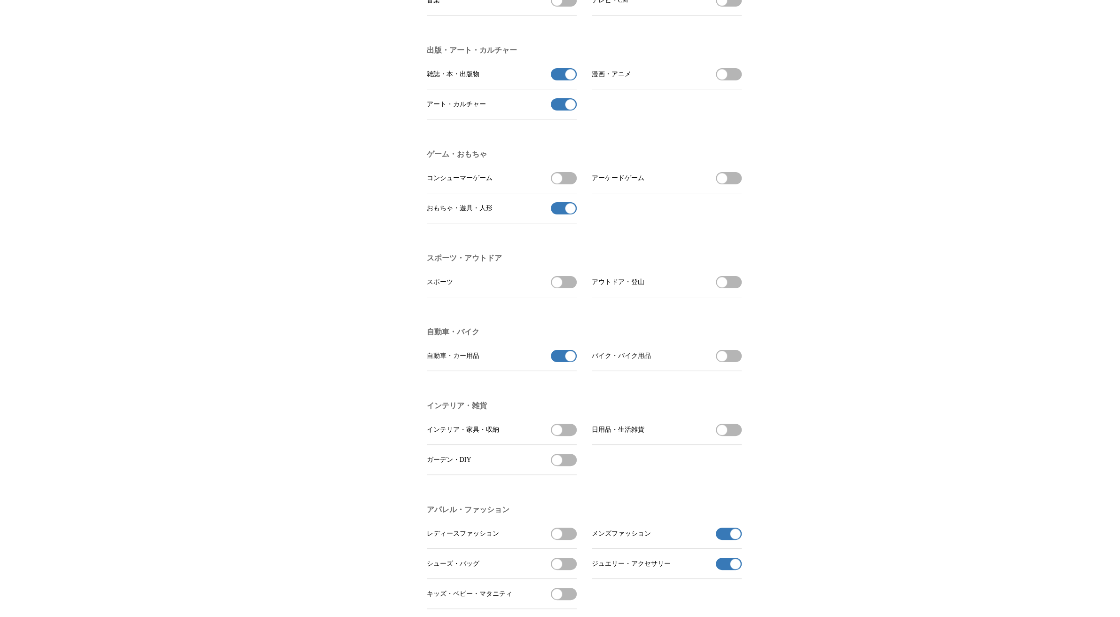
scroll to position [0, 0]
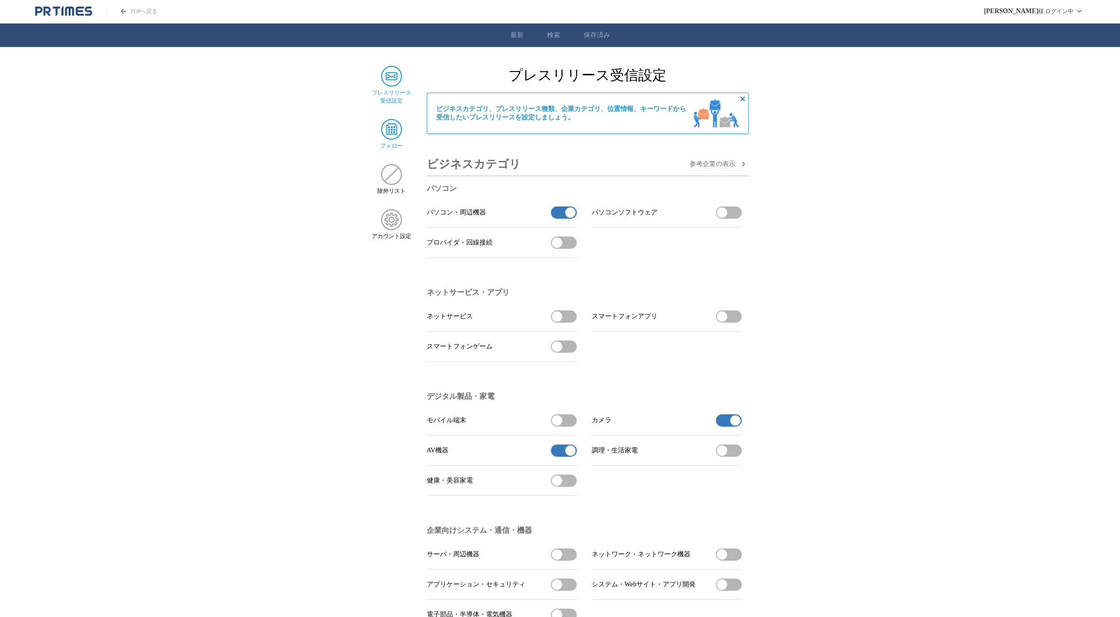
click at [391, 139] on img at bounding box center [391, 129] width 21 height 21
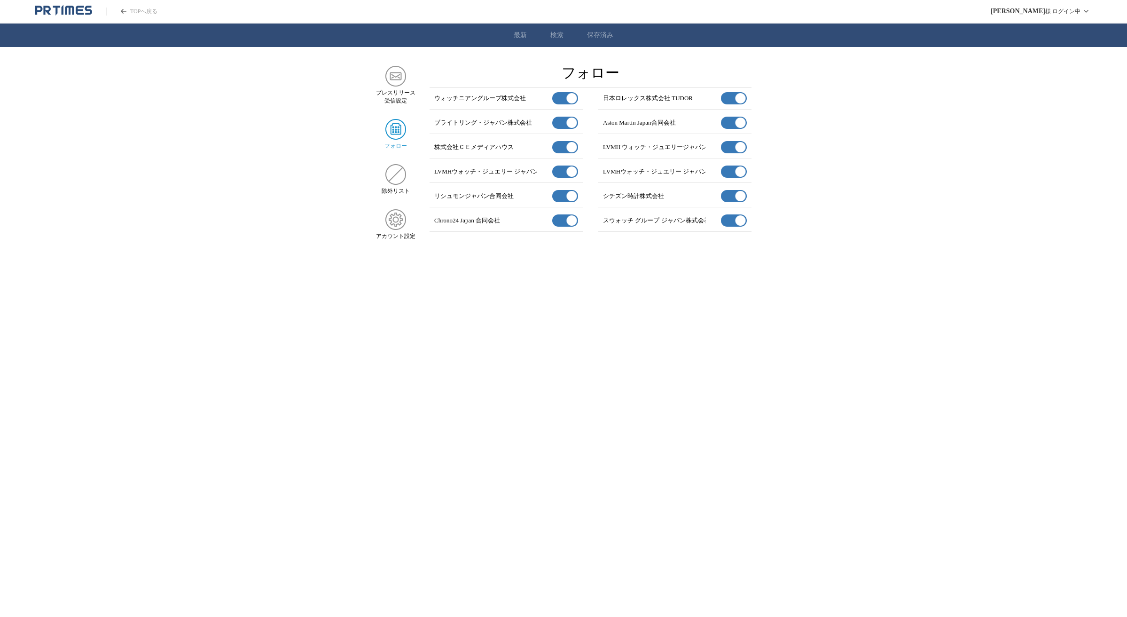
click at [143, 10] on link "TOPへ戻る" at bounding box center [131, 12] width 51 height 8
